Goal: Communication & Community: Answer question/provide support

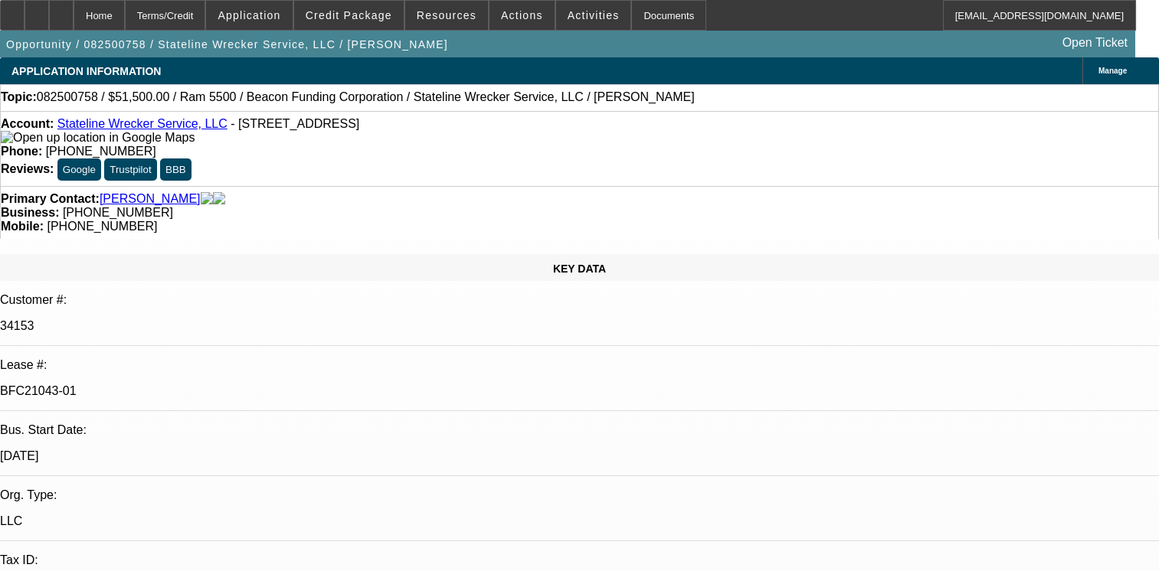
select select "0"
select select "2"
select select "0.1"
select select "4"
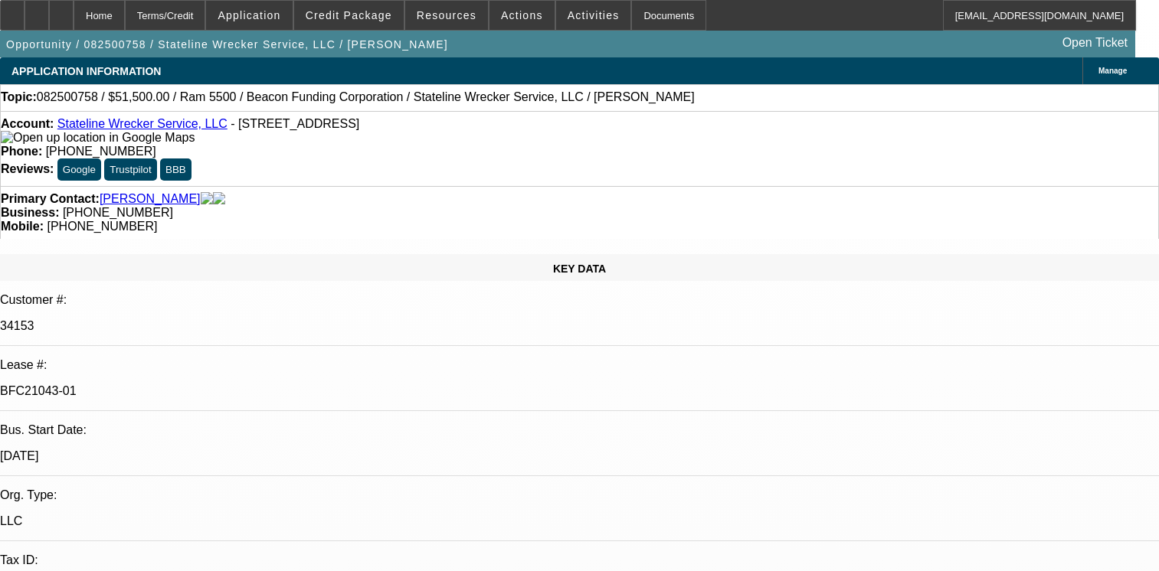
select select "0"
select select "2"
select select "0.1"
select select "4"
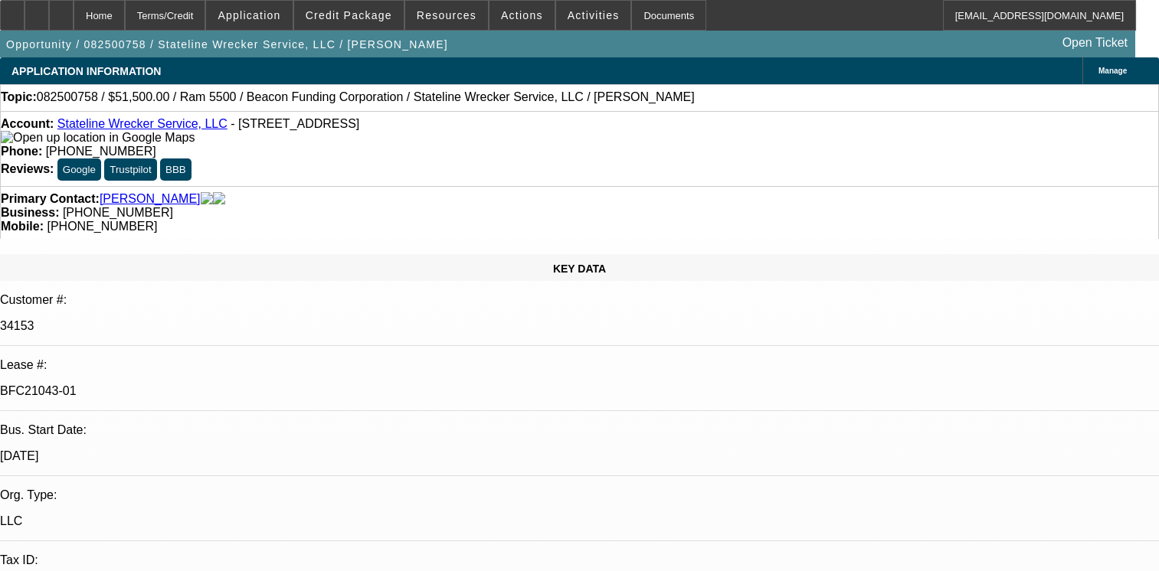
select select "0"
select select "2"
select select "0.1"
select select "4"
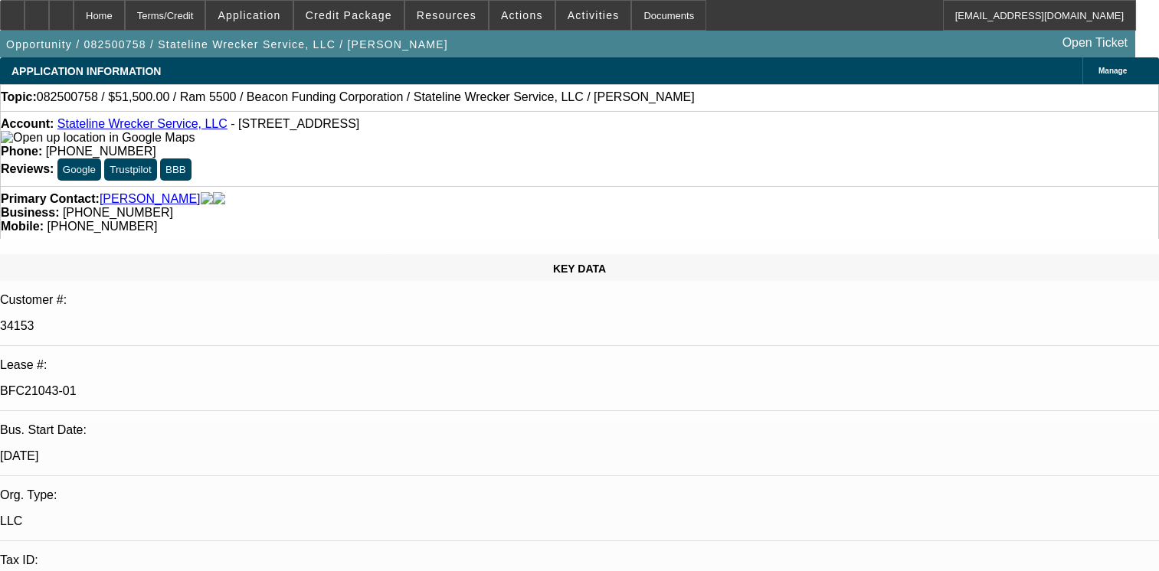
select select "0"
select select "2"
select select "0.1"
select select "4"
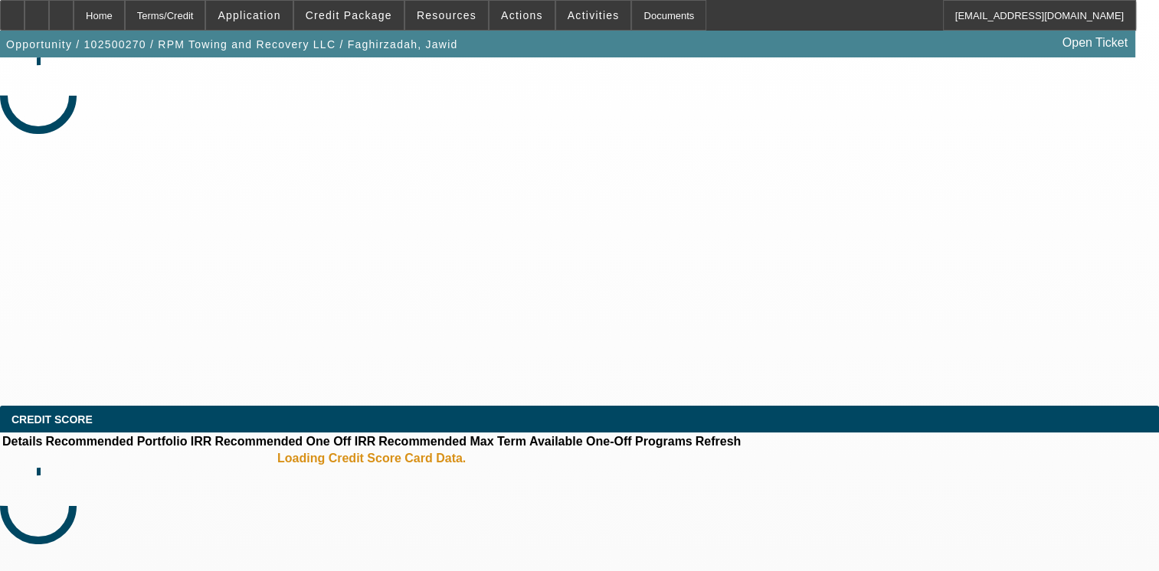
select select "0"
select select "2"
select select "0.1"
select select "4"
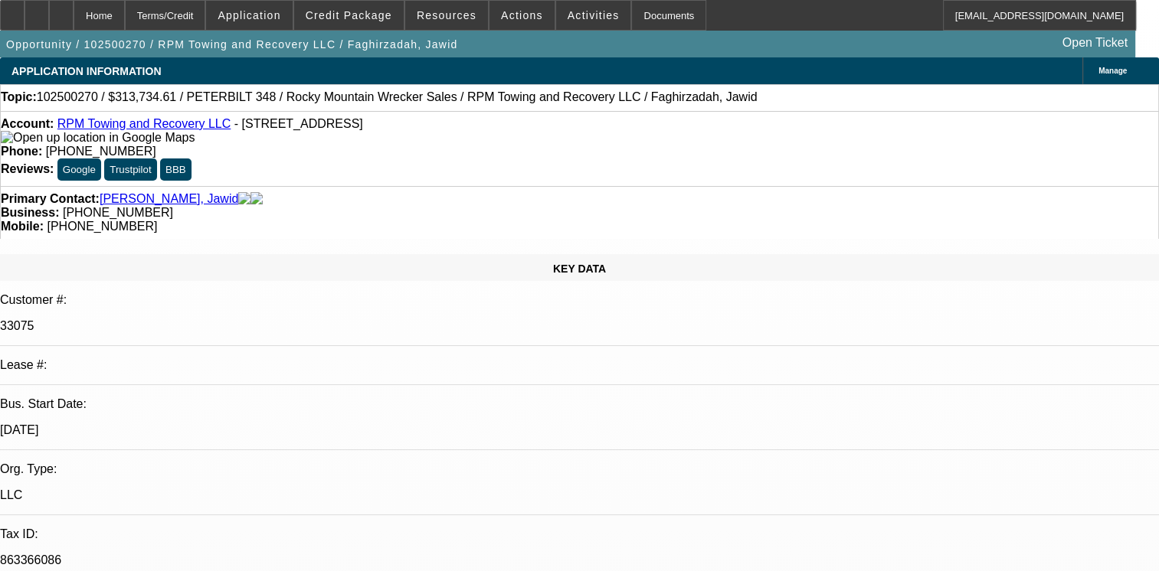
radio input "true"
type textarea "01- ACTIVE BFC DEAL,"
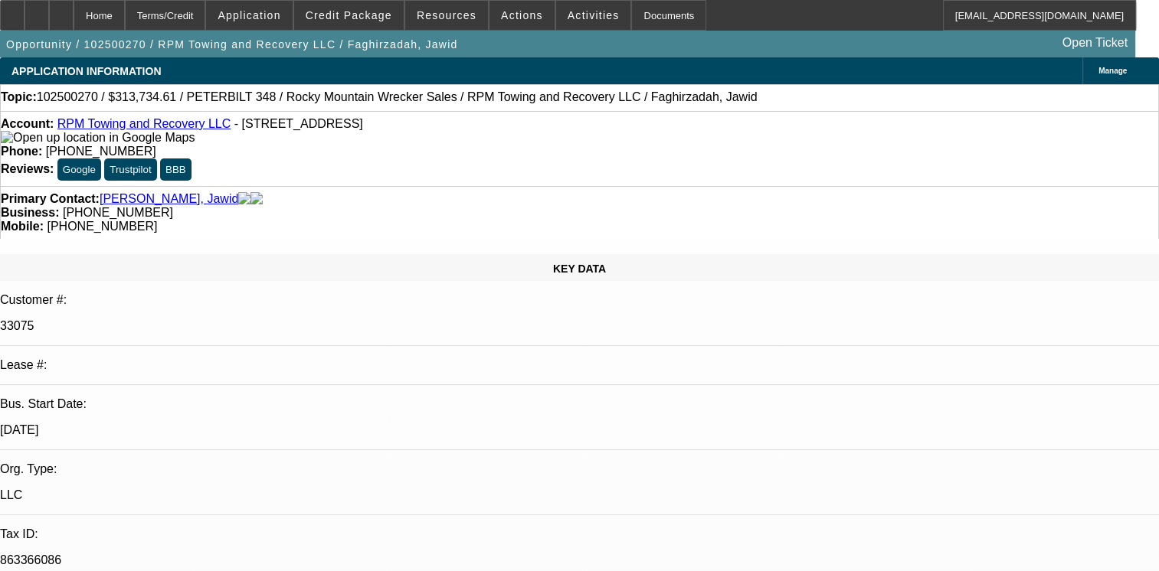
type textarea "01- ACTIVE BFC DEAL, 1 NSF REST PAID OK/02 - ACTIVE BFC DEAL, PAYMENTS MADE ON …"
radio input "false"
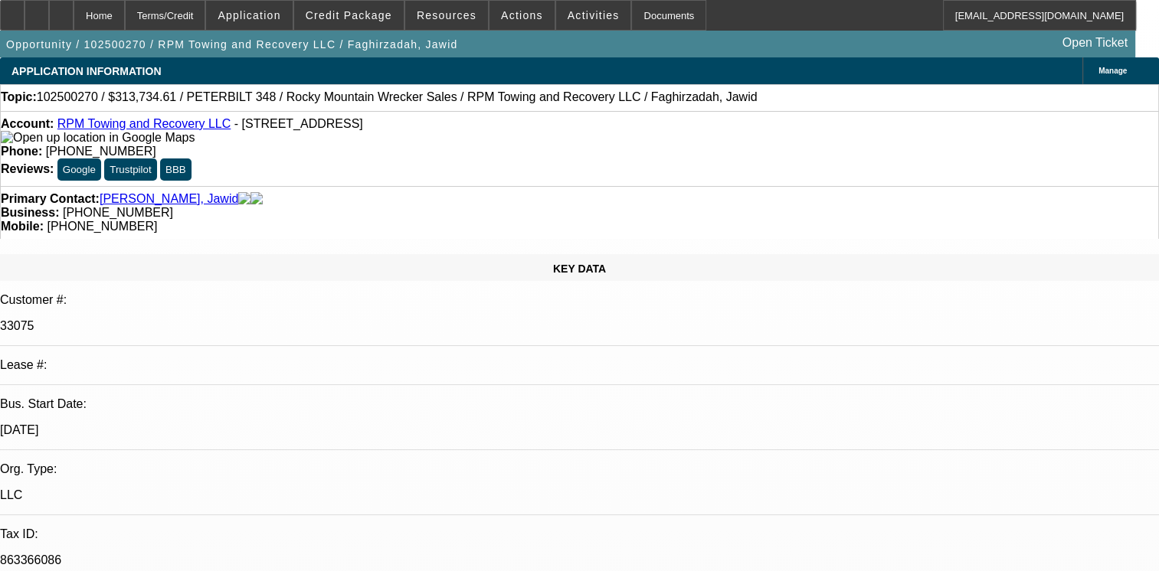
radio input "true"
